Goal: Task Accomplishment & Management: Use online tool/utility

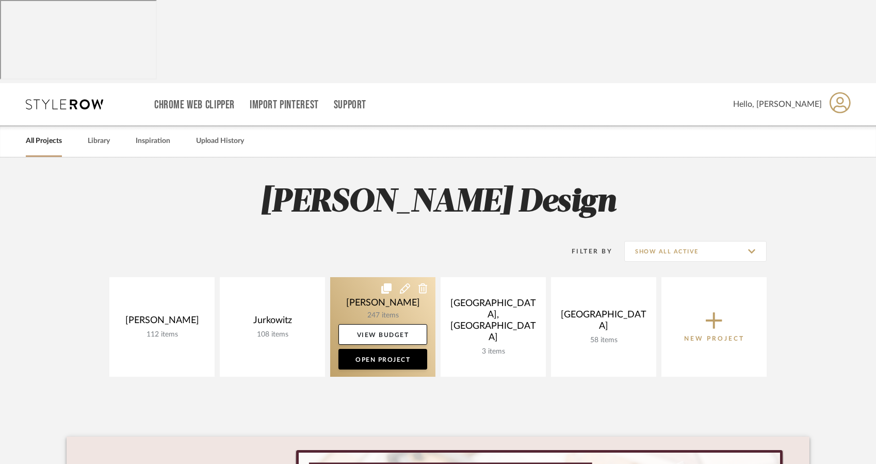
click at [391, 277] on link at bounding box center [382, 327] width 105 height 100
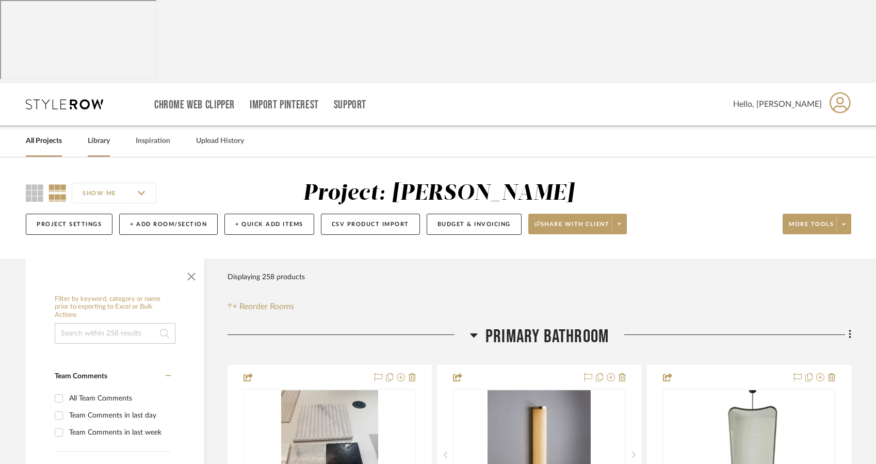
click at [103, 134] on link "Library" at bounding box center [99, 141] width 22 height 14
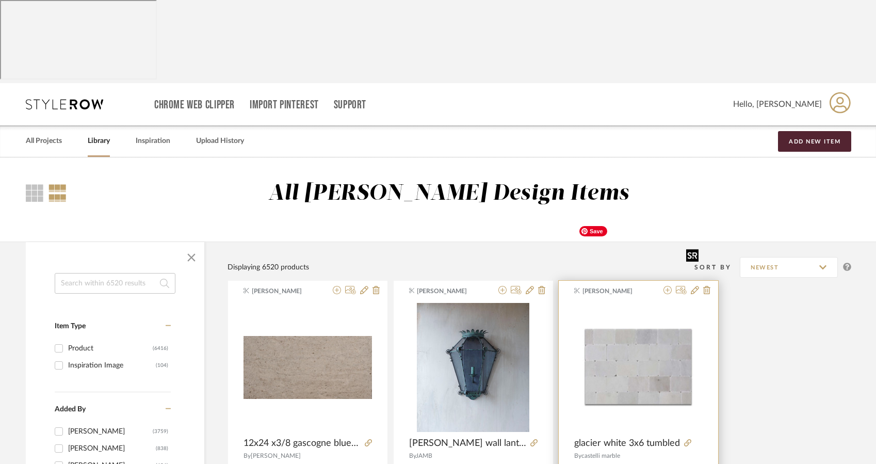
click at [629, 303] on img "0" at bounding box center [638, 367] width 128 height 128
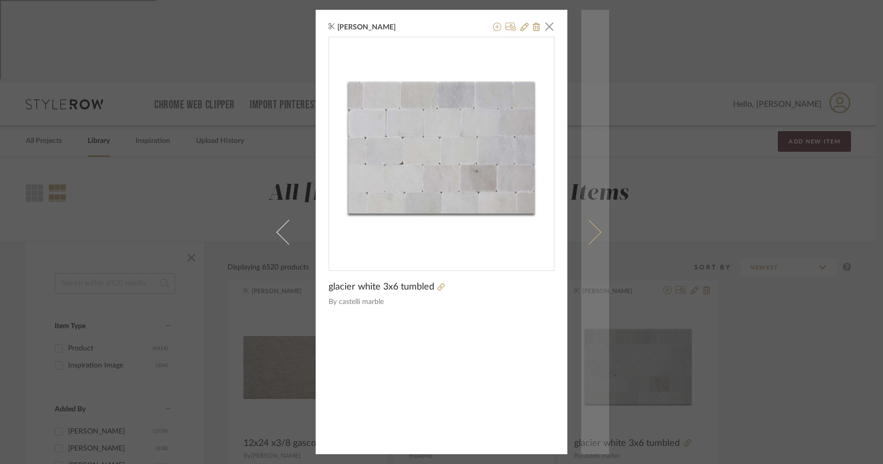
click at [591, 233] on span at bounding box center [589, 231] width 25 height 25
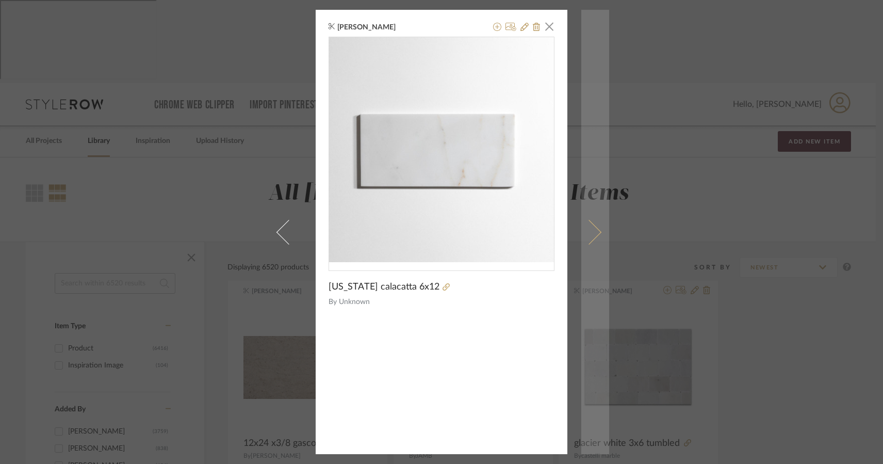
click at [591, 234] on span at bounding box center [589, 231] width 25 height 25
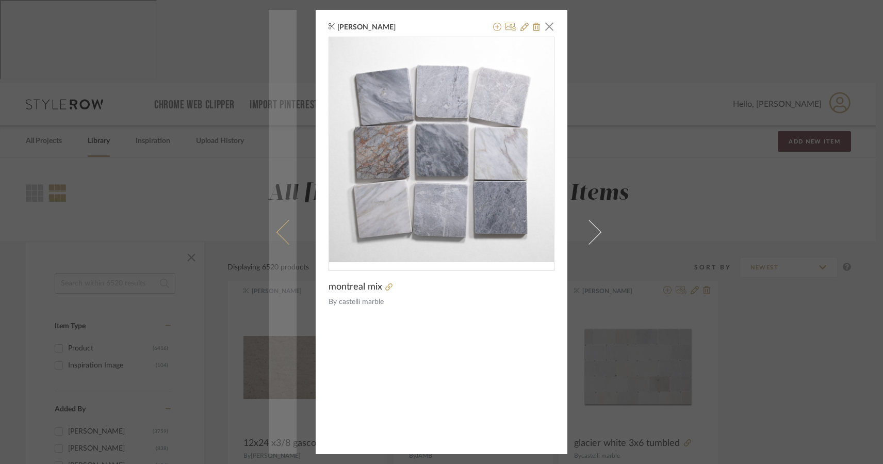
click at [281, 230] on span at bounding box center [289, 231] width 25 height 25
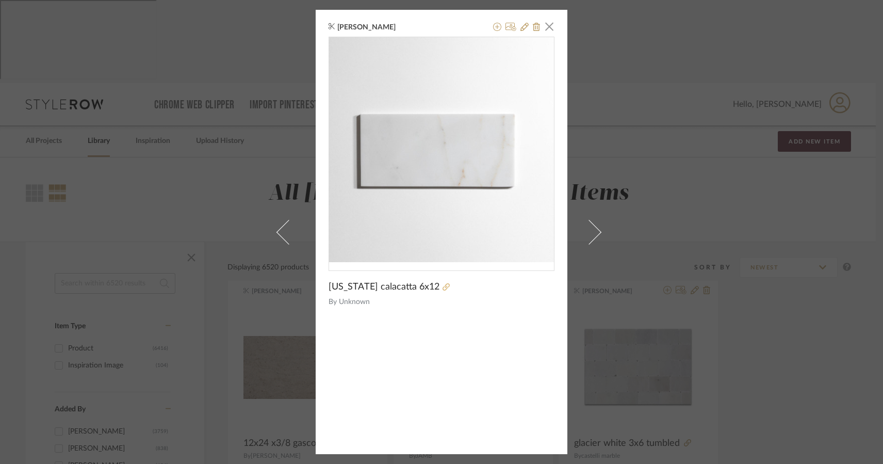
click at [443, 291] on icon at bounding box center [446, 286] width 7 height 7
click at [765, 198] on div "[PERSON_NAME] × [US_STATE] calacatta 6x12 By Unknown" at bounding box center [441, 232] width 883 height 464
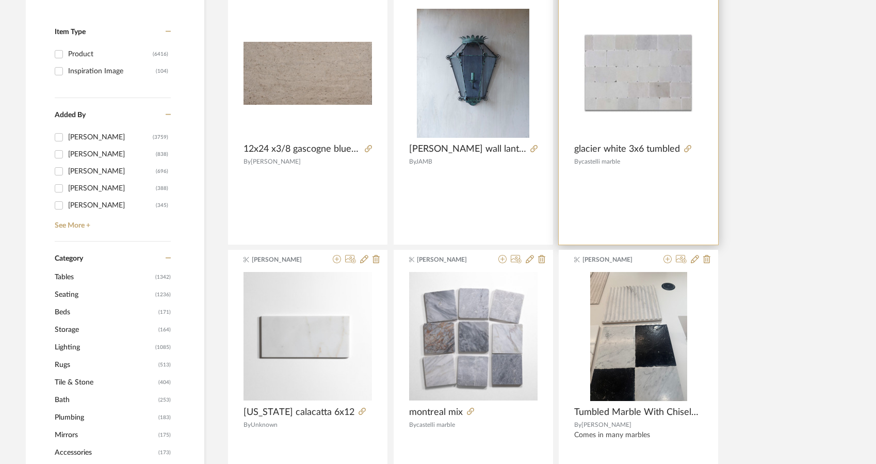
scroll to position [296, 0]
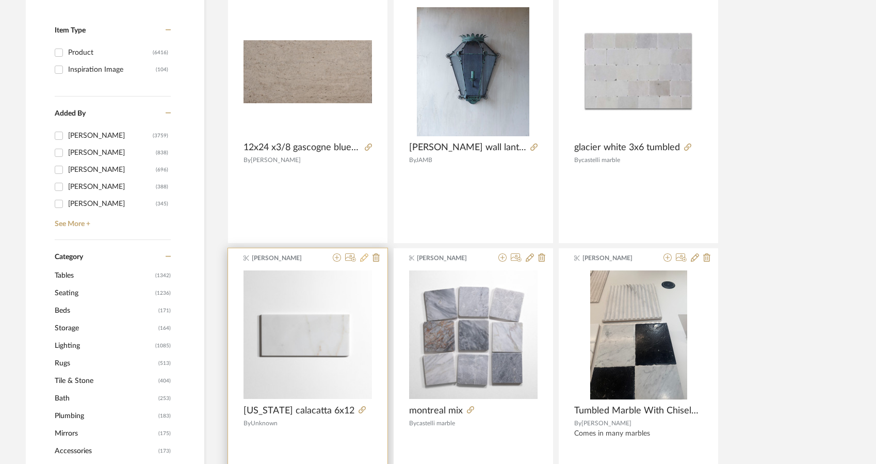
click at [362, 253] on icon at bounding box center [364, 257] width 8 height 8
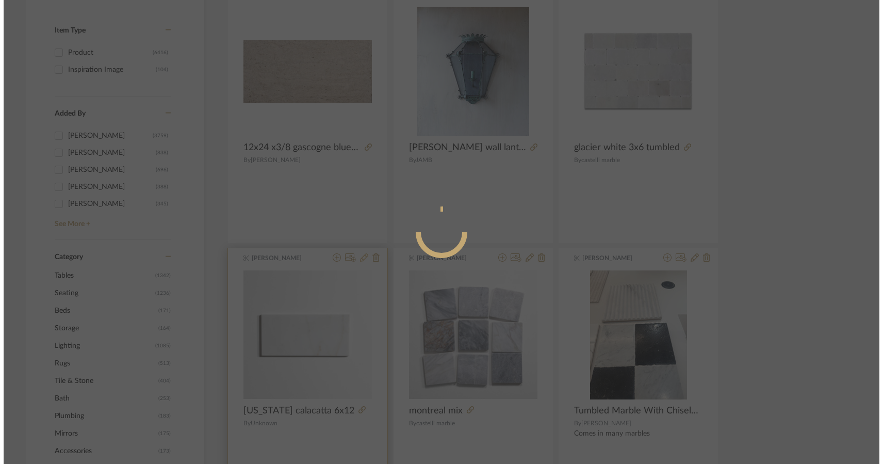
scroll to position [0, 0]
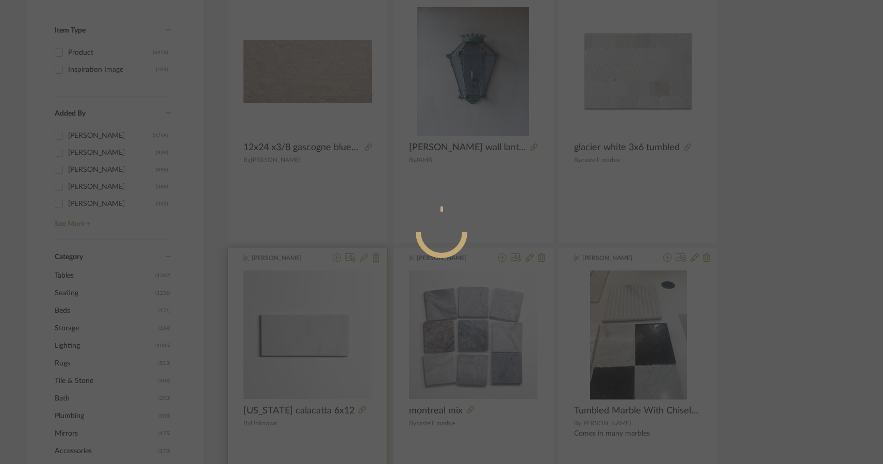
radio input "true"
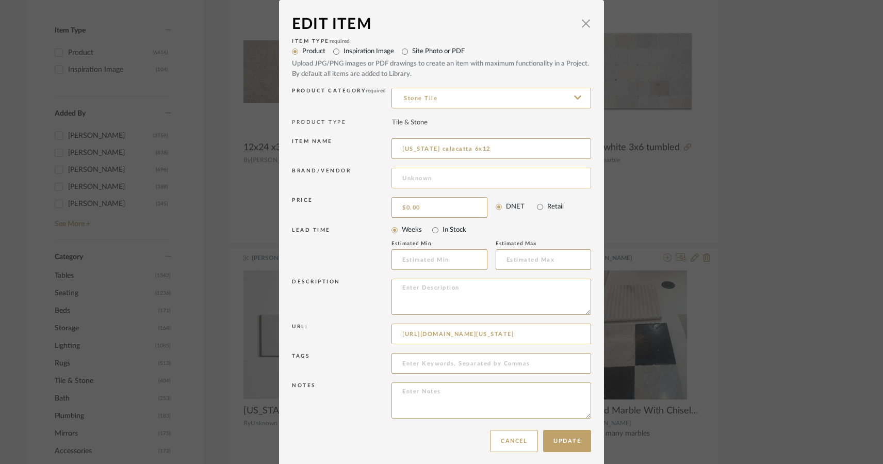
click at [416, 174] on input at bounding box center [492, 178] width 200 height 21
type input "castelli marble"
click at [565, 445] on button "Update" at bounding box center [567, 441] width 48 height 22
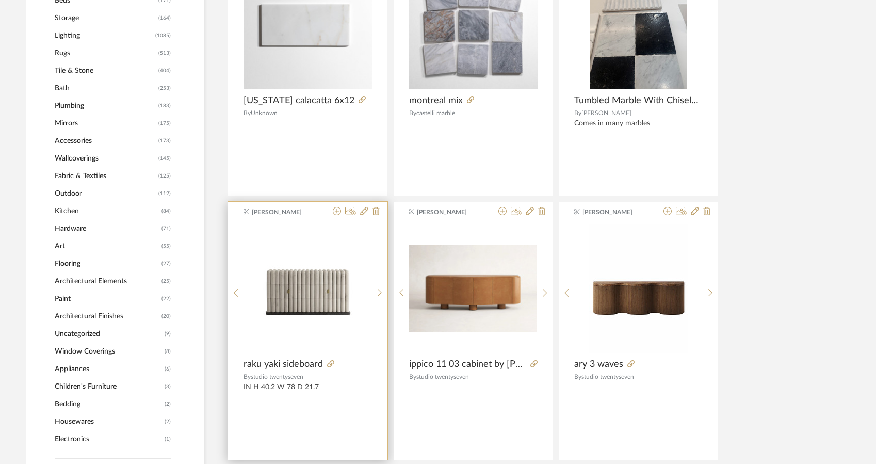
scroll to position [606, 0]
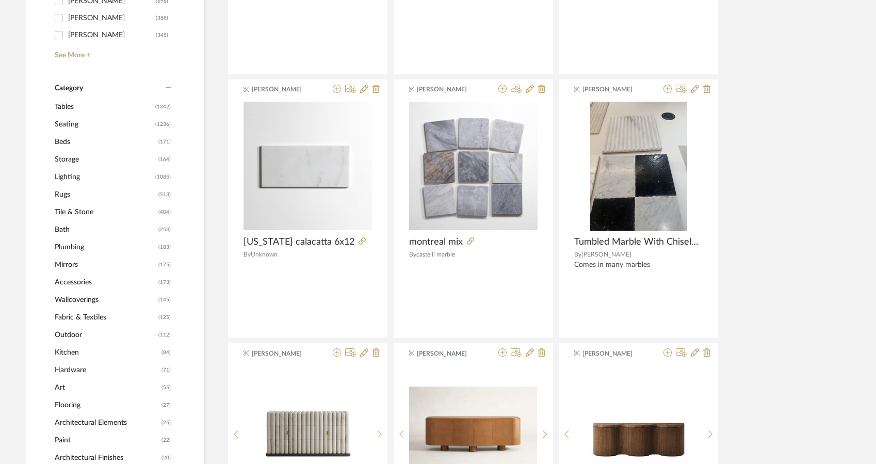
click at [91, 203] on span "Tile & Stone" at bounding box center [105, 212] width 101 height 18
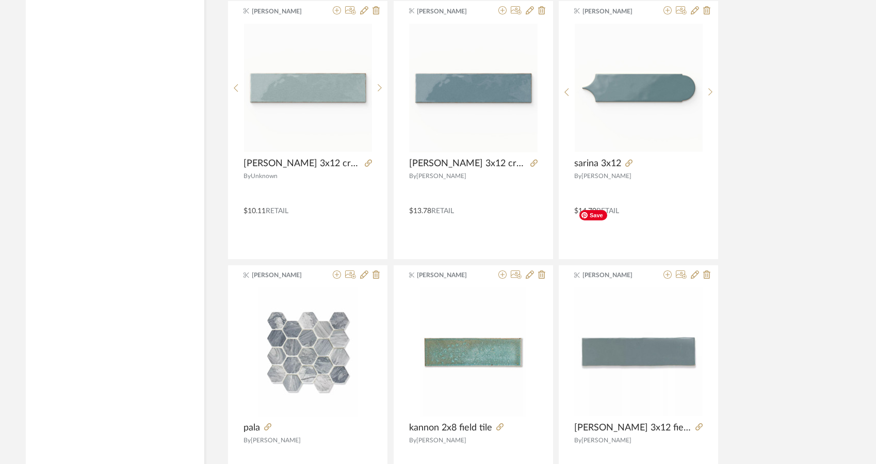
scroll to position [3066, 0]
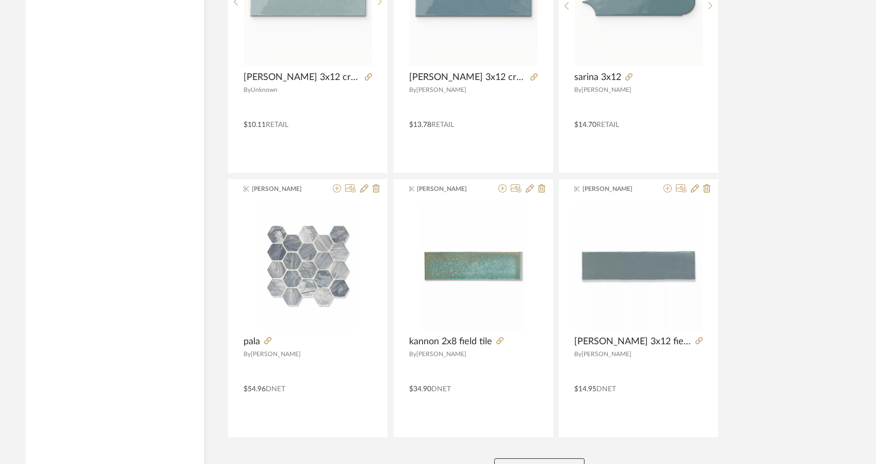
click at [552, 458] on button "View More" at bounding box center [539, 468] width 90 height 21
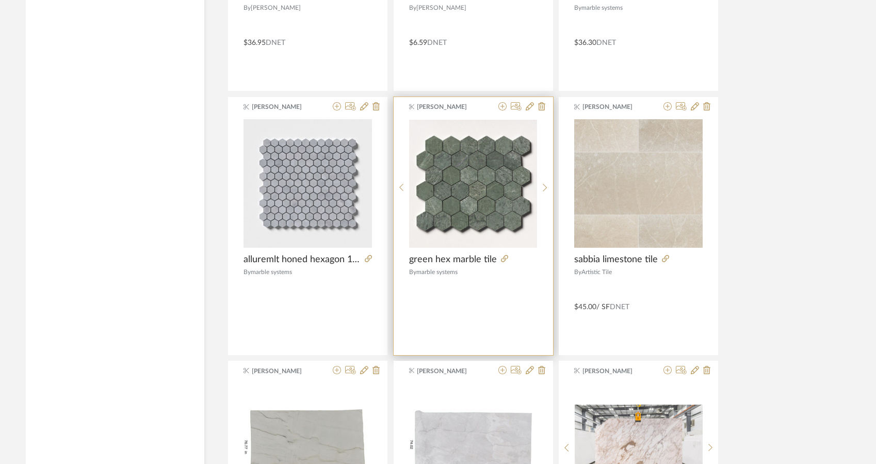
scroll to position [3664, 0]
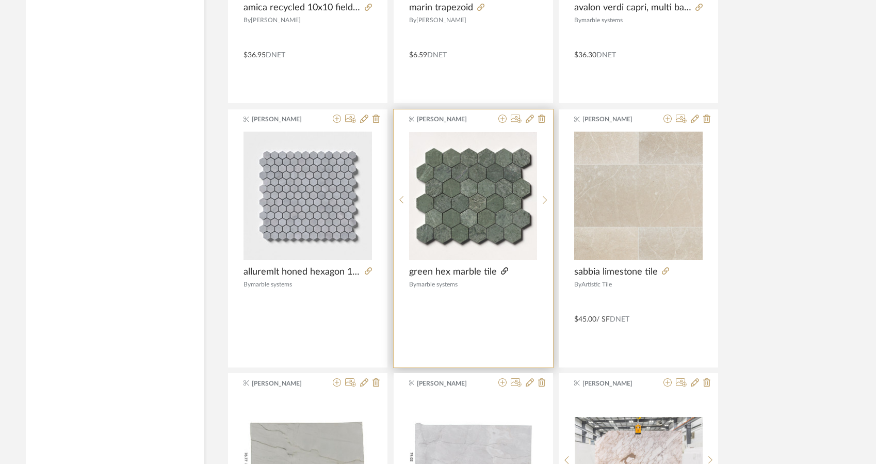
click at [501, 267] on icon at bounding box center [504, 270] width 7 height 7
